Goal: Find specific page/section: Find specific page/section

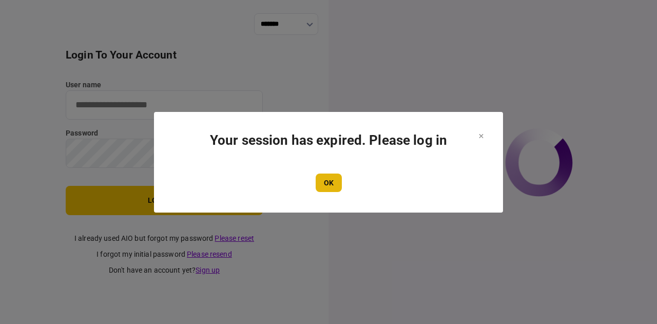
click at [324, 179] on button "OK" at bounding box center [329, 182] width 26 height 18
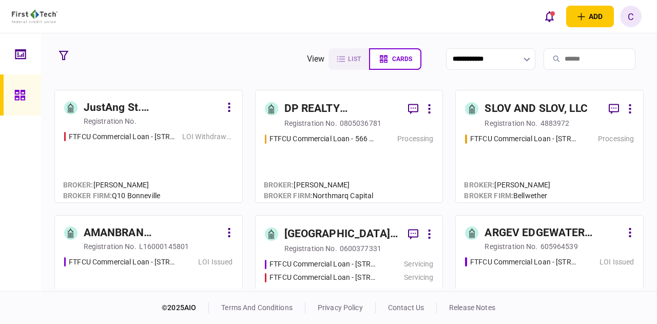
click at [529, 225] on div "ARGEV EDGEWATER HOLDINGS LLC" at bounding box center [553, 233] width 138 height 16
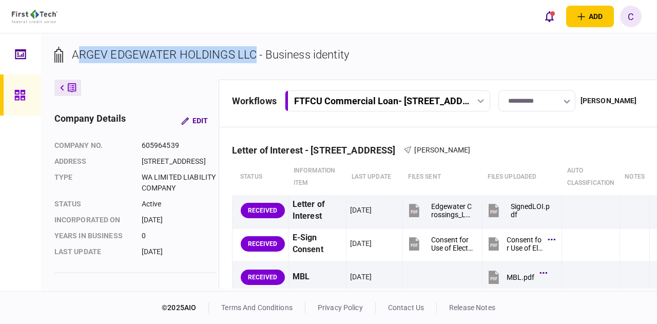
drag, startPoint x: 256, startPoint y: 52, endPoint x: 75, endPoint y: 59, distance: 180.2
click at [75, 59] on div "ARGEV EDGEWATER HOLDINGS LLC - Business identity" at bounding box center [210, 54] width 277 height 17
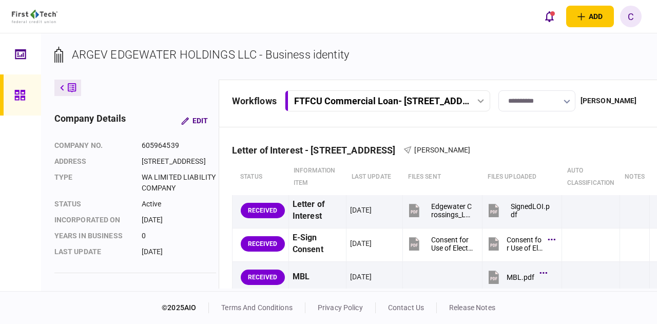
click at [75, 59] on div "ARGEV EDGEWATER HOLDINGS LLC - Business identity" at bounding box center [210, 54] width 277 height 17
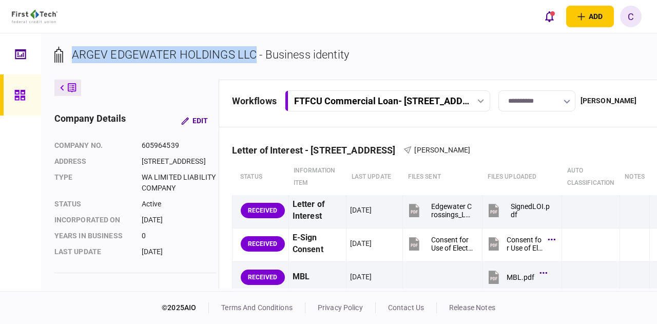
drag, startPoint x: 72, startPoint y: 54, endPoint x: 251, endPoint y: 54, distance: 179.1
click at [251, 54] on div "ARGEV EDGEWATER HOLDINGS LLC - Business identity" at bounding box center [210, 54] width 277 height 17
copy div "ARGEV EDGEWATER HOLDINGS LLC"
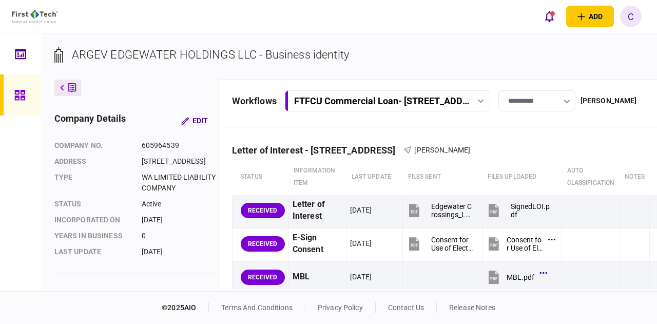
drag, startPoint x: 569, startPoint y: 4, endPoint x: 419, endPoint y: 18, distance: 150.5
click at [419, 18] on div "add business identity individual identity C C [PERSON_NAME] [PERSON_NAME][EMAIL…" at bounding box center [328, 16] width 657 height 33
click at [409, 27] on div "add business identity individual identity C C [PERSON_NAME] [PERSON_NAME][EMAIL…" at bounding box center [328, 16] width 657 height 33
